Goal: Entertainment & Leisure: Consume media (video, audio)

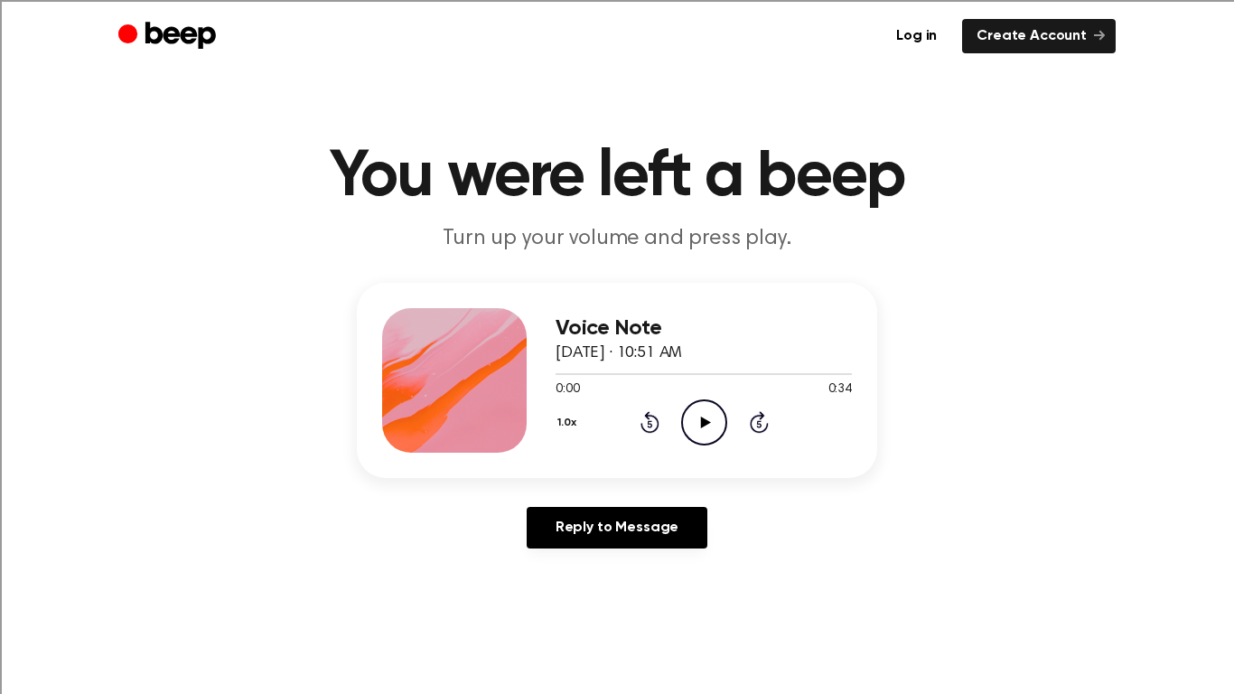
click at [689, 423] on icon "Play Audio" at bounding box center [704, 422] width 46 height 46
click at [707, 424] on icon "Play Audio" at bounding box center [704, 422] width 46 height 46
click at [700, 413] on icon "Play Audio" at bounding box center [704, 422] width 46 height 46
click at [705, 414] on icon "Pause Audio" at bounding box center [704, 422] width 46 height 46
click at [716, 421] on icon "Play Audio" at bounding box center [704, 422] width 46 height 46
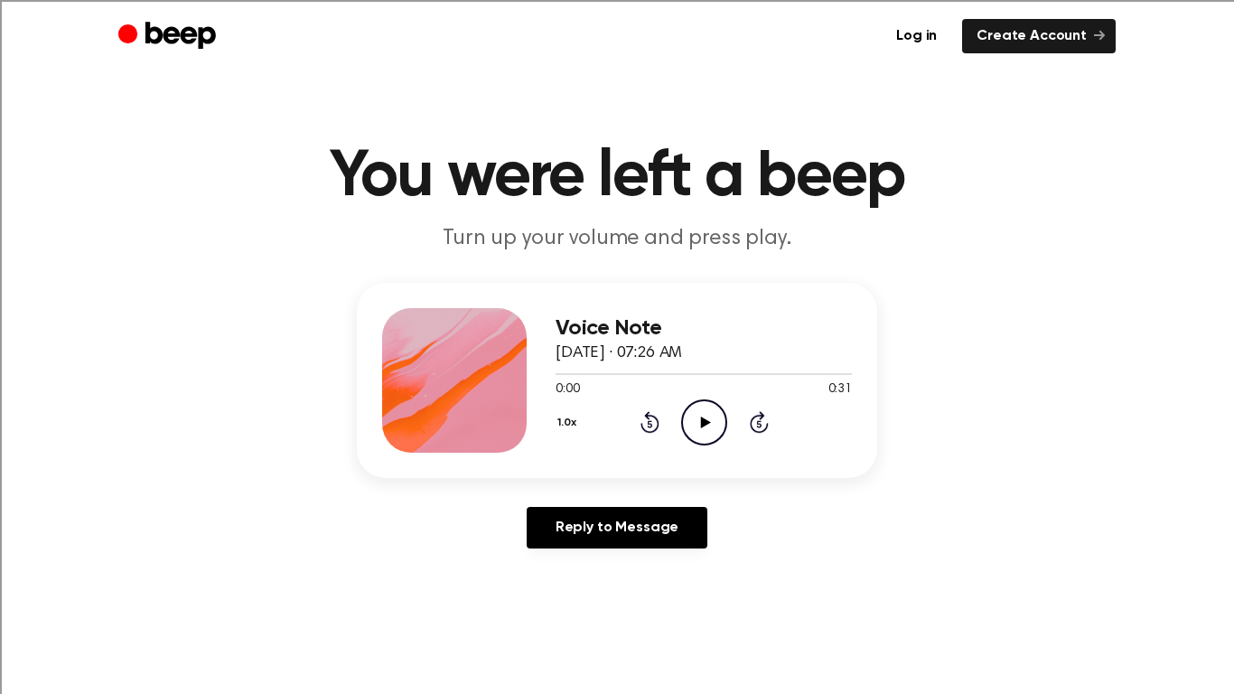
click at [712, 416] on icon "Play Audio" at bounding box center [704, 422] width 46 height 46
